Goal: Information Seeking & Learning: Learn about a topic

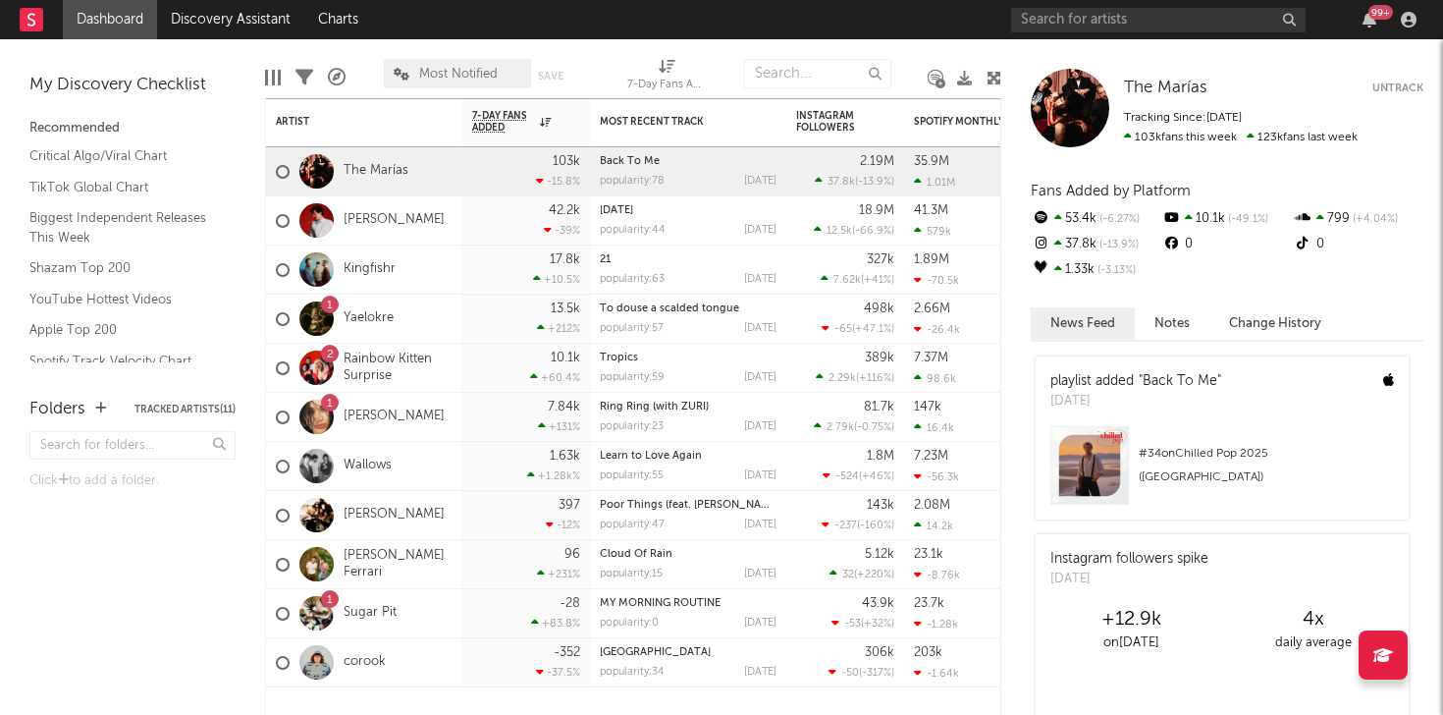
click at [1242, 31] on div "99 +" at bounding box center [1217, 19] width 412 height 39
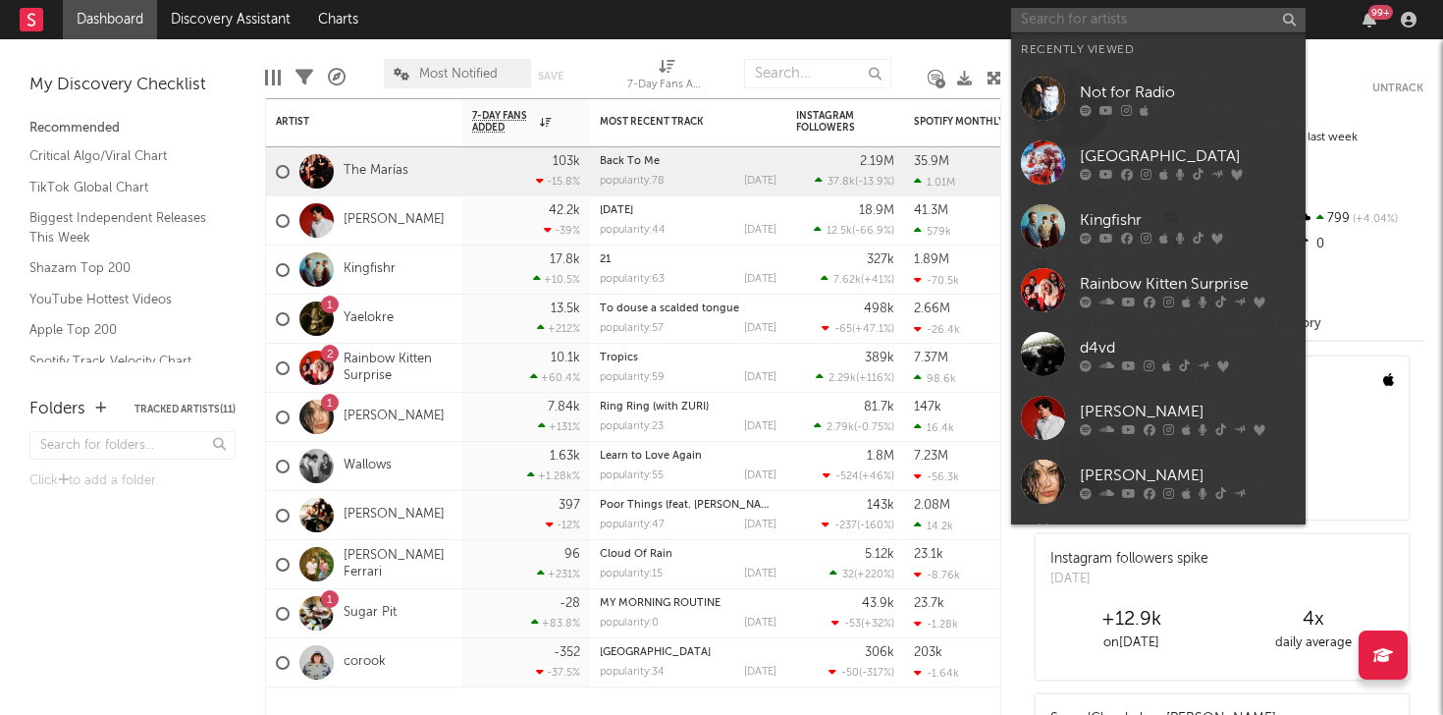
click at [1228, 27] on input "text" at bounding box center [1158, 20] width 294 height 25
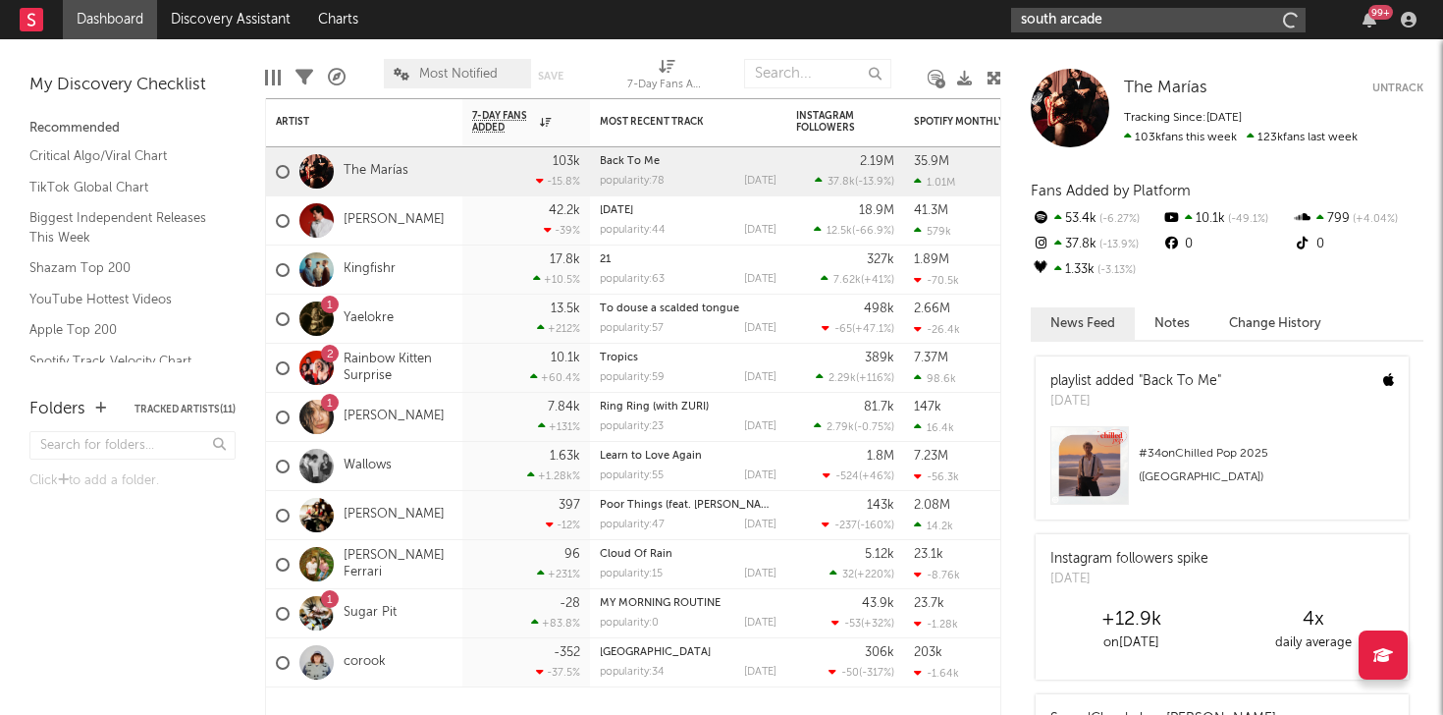
type input "south arcade"
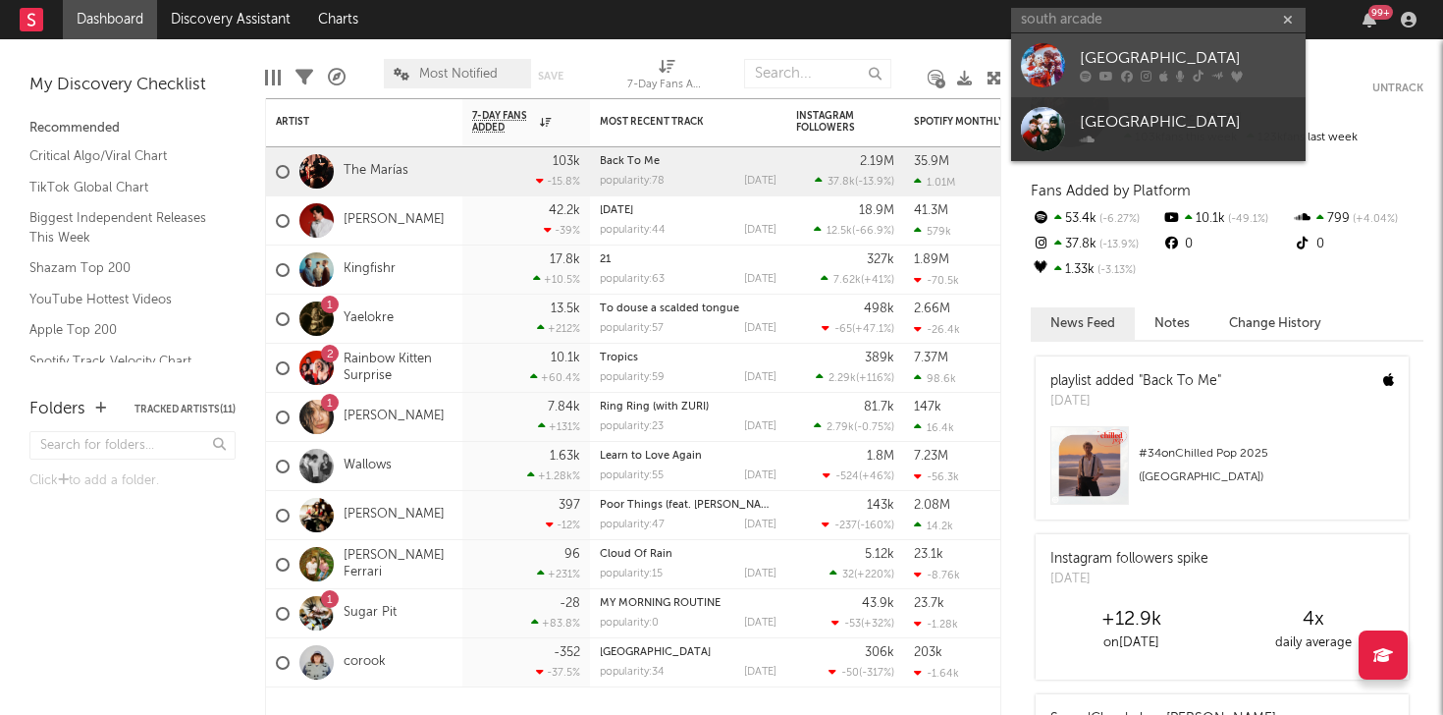
click at [1122, 65] on div "[GEOGRAPHIC_DATA]" at bounding box center [1188, 59] width 216 height 24
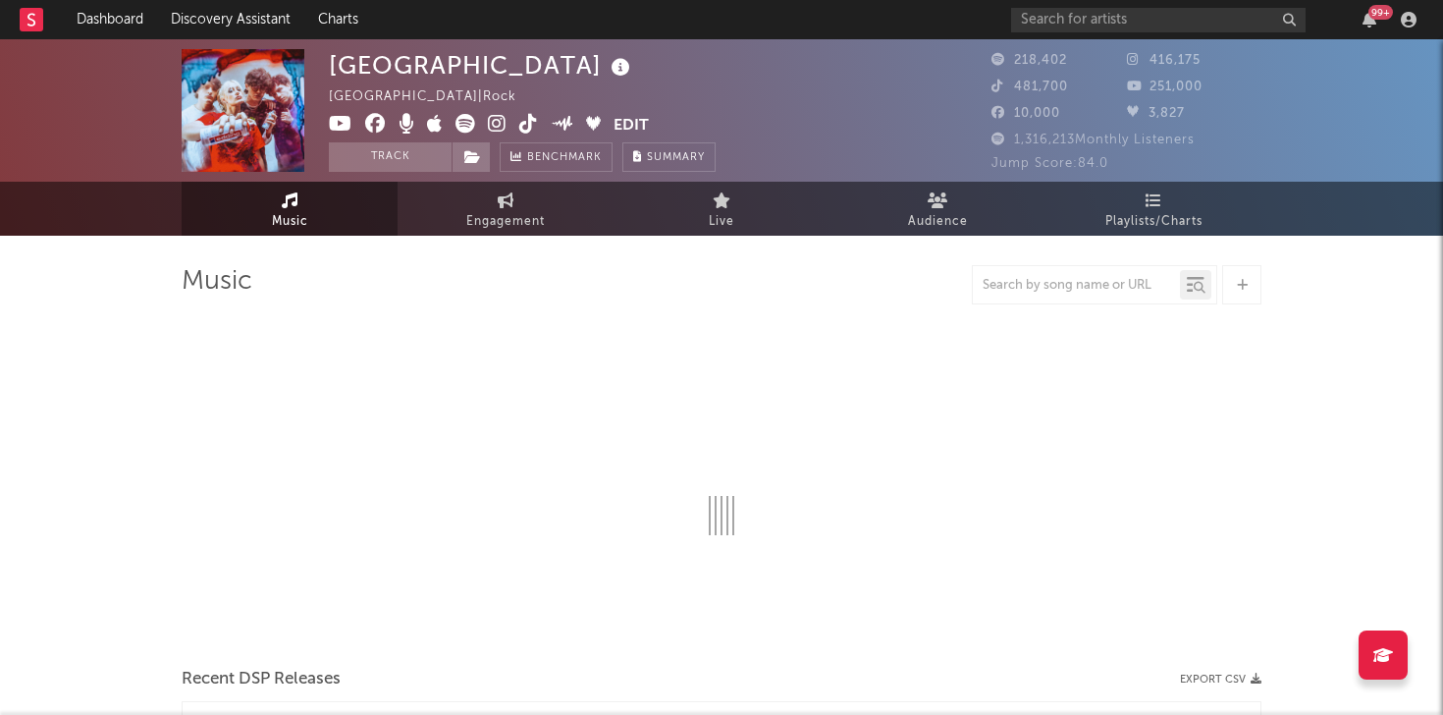
select select "6m"
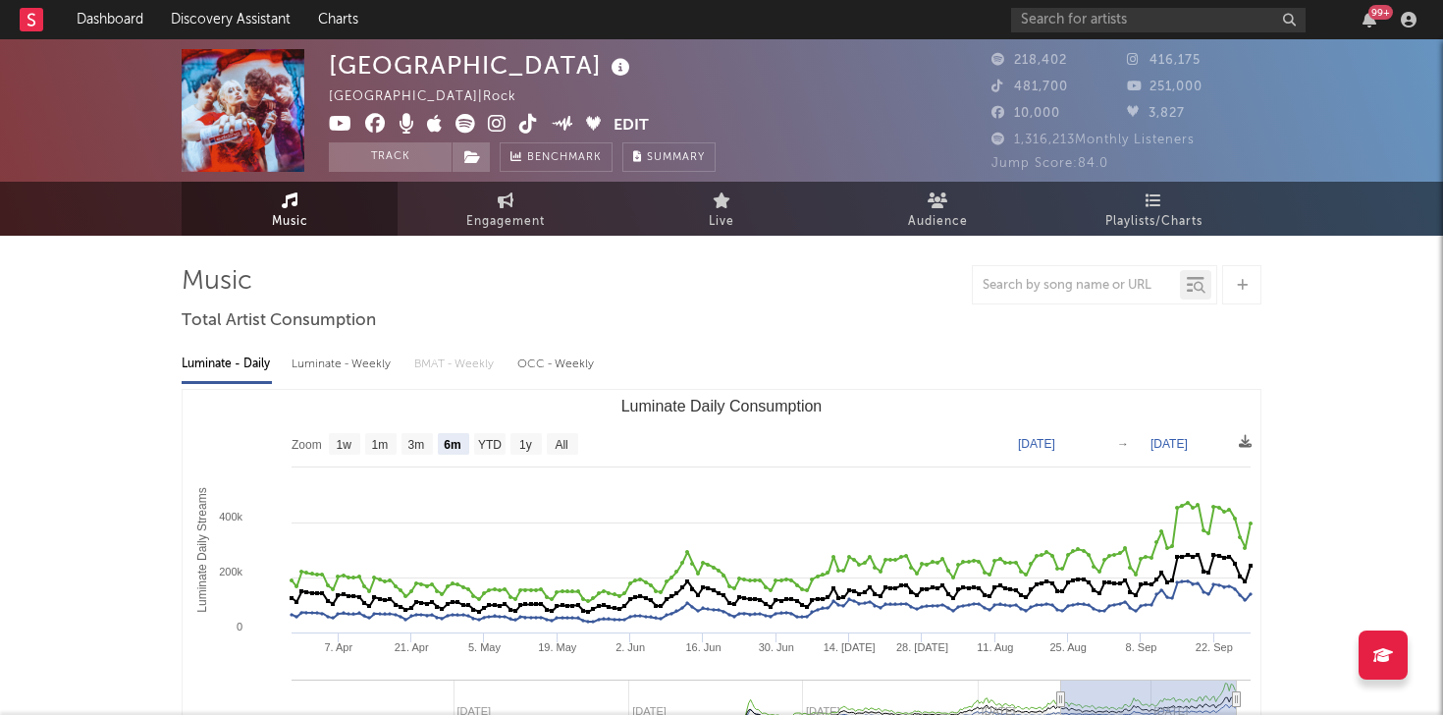
scroll to position [6, 0]
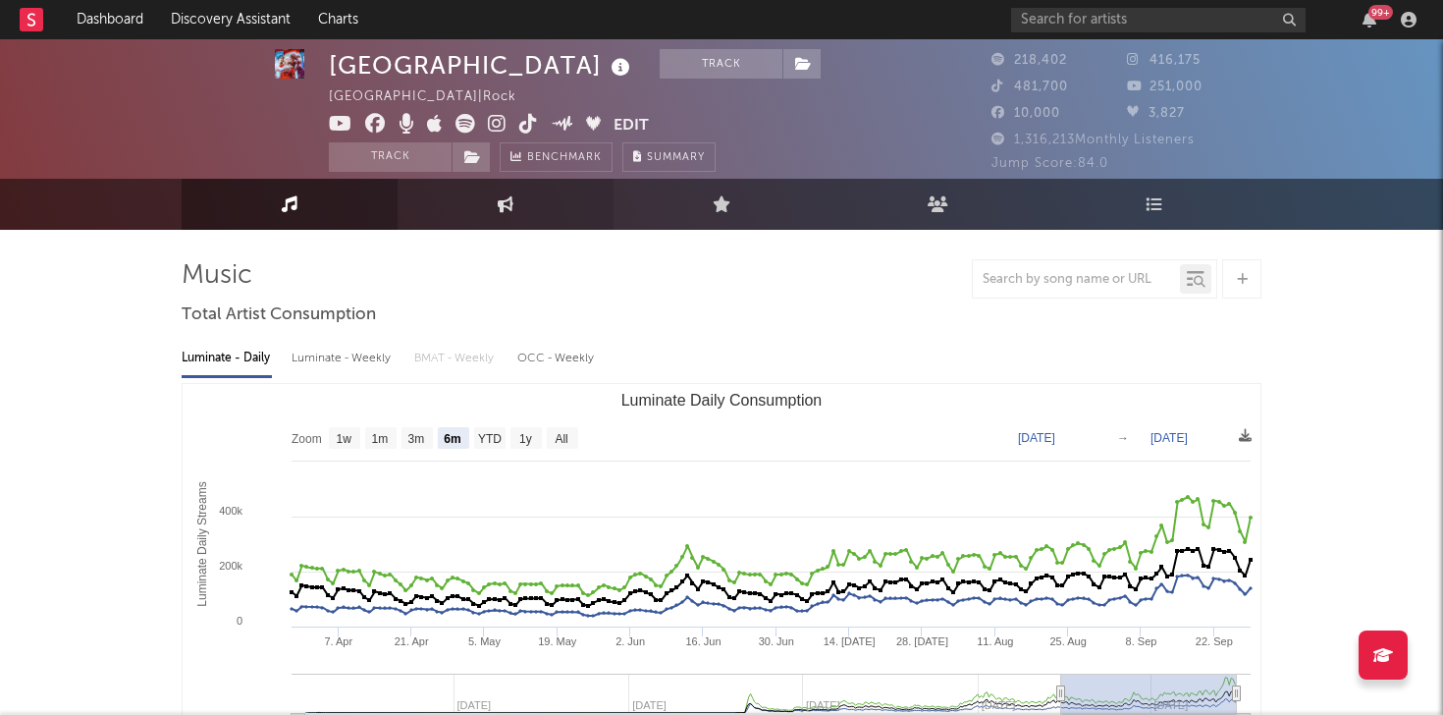
click at [521, 200] on link "Engagement" at bounding box center [506, 204] width 216 height 51
select select "1w"
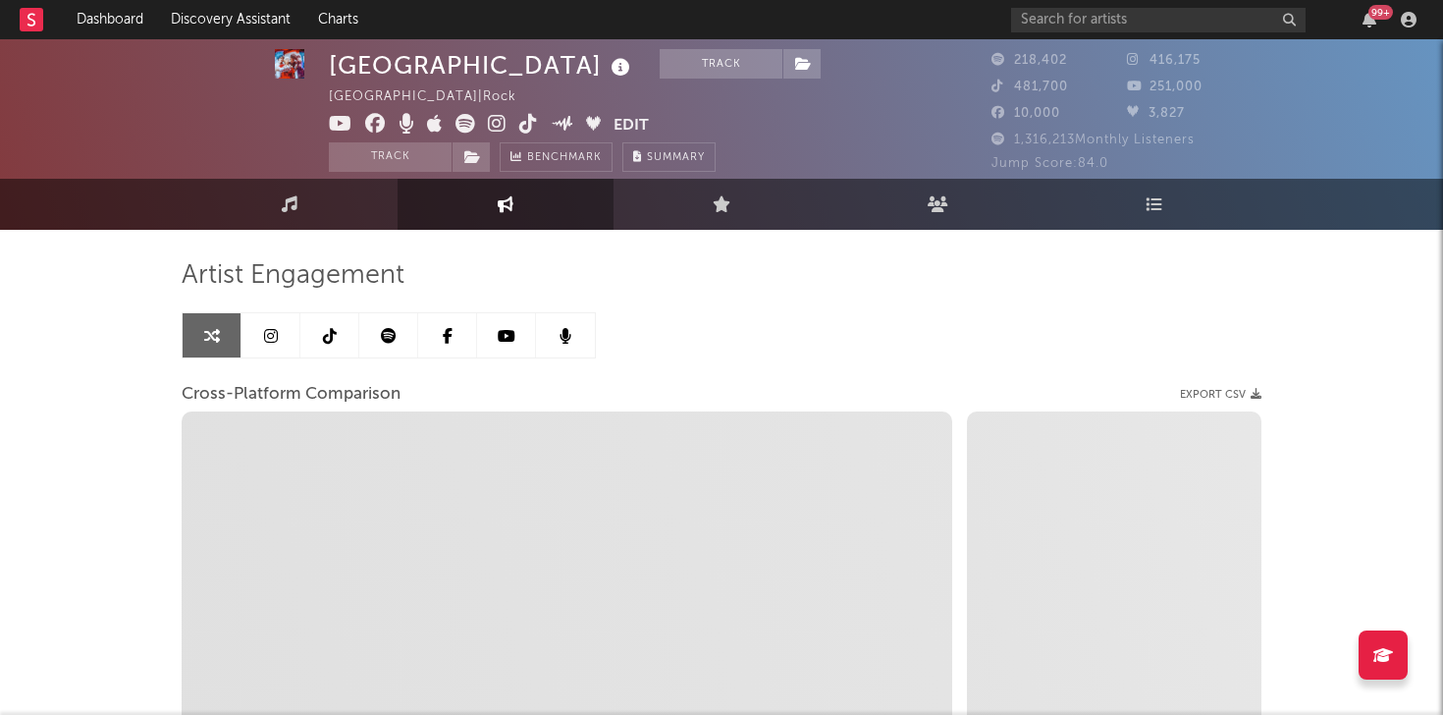
click at [281, 333] on link at bounding box center [270, 335] width 59 height 44
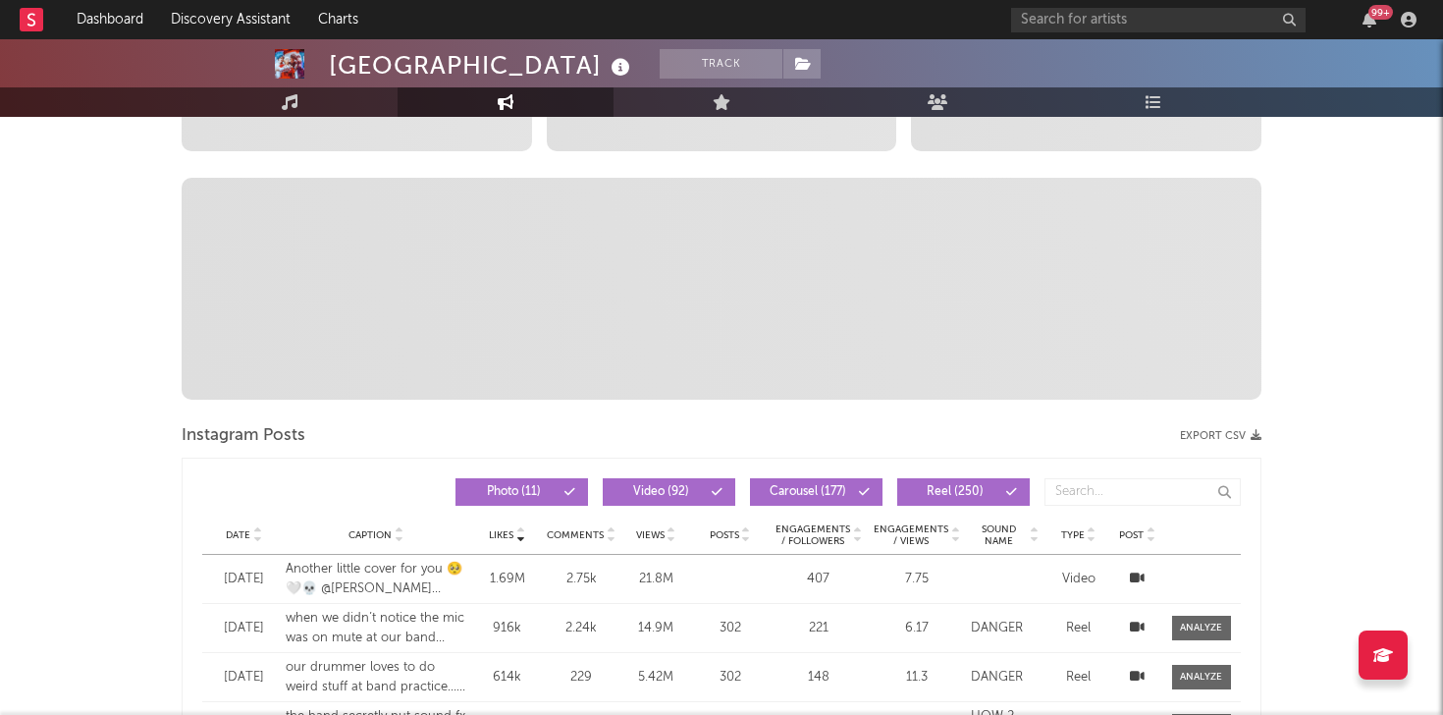
scroll to position [661, 0]
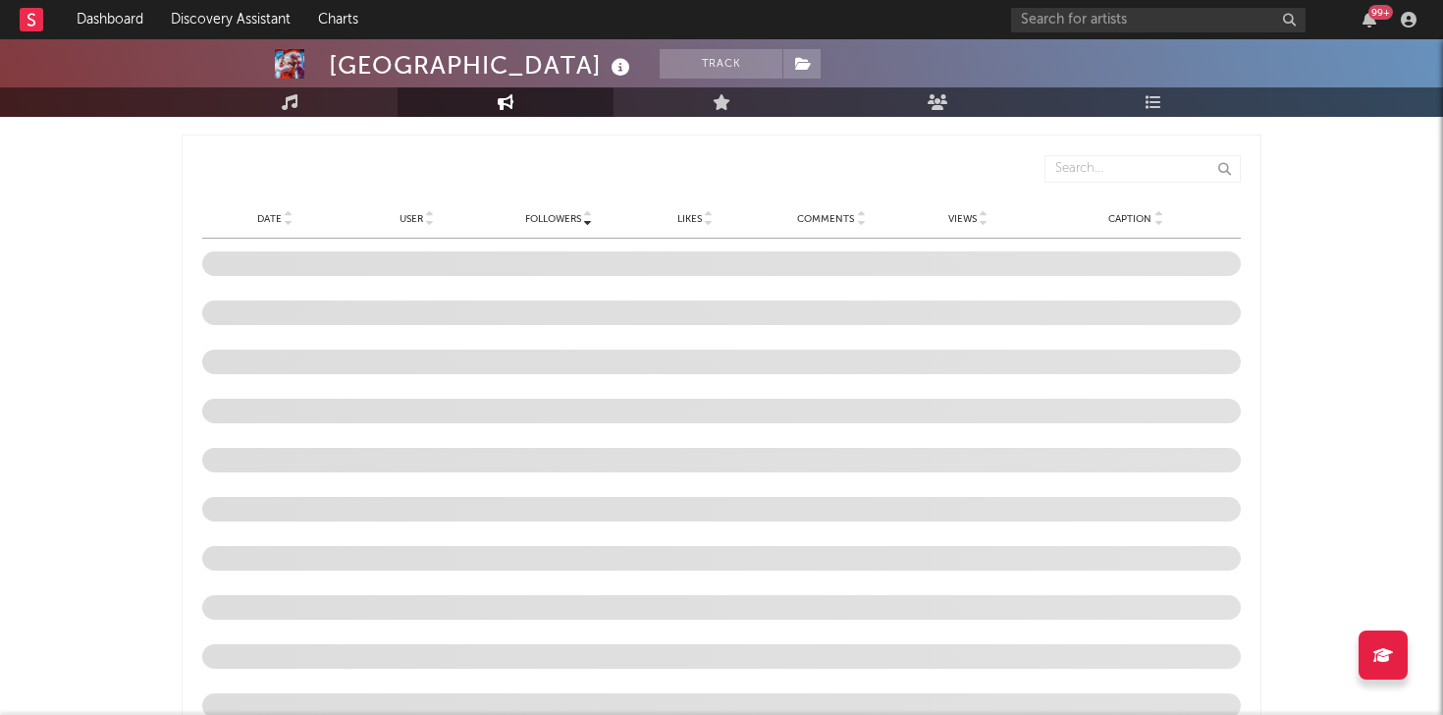
select select "6m"
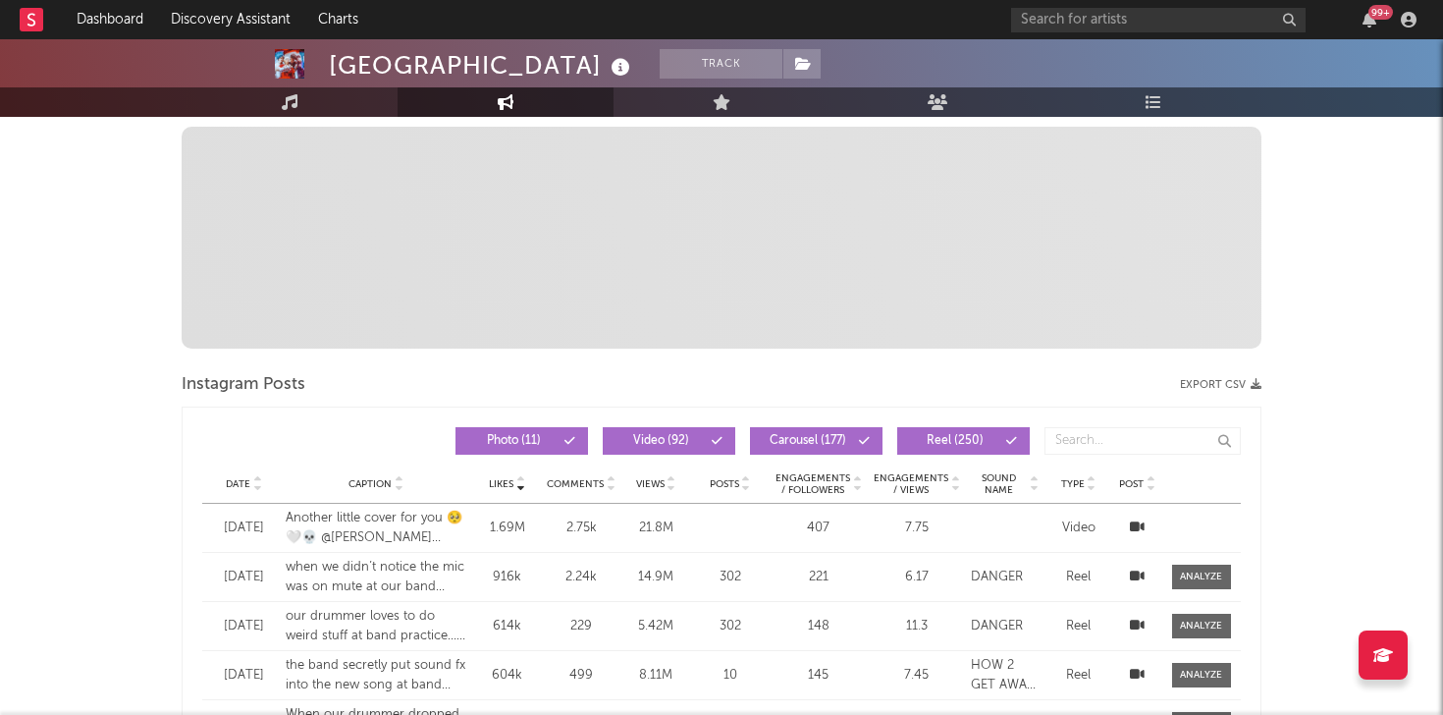
scroll to position [0, 0]
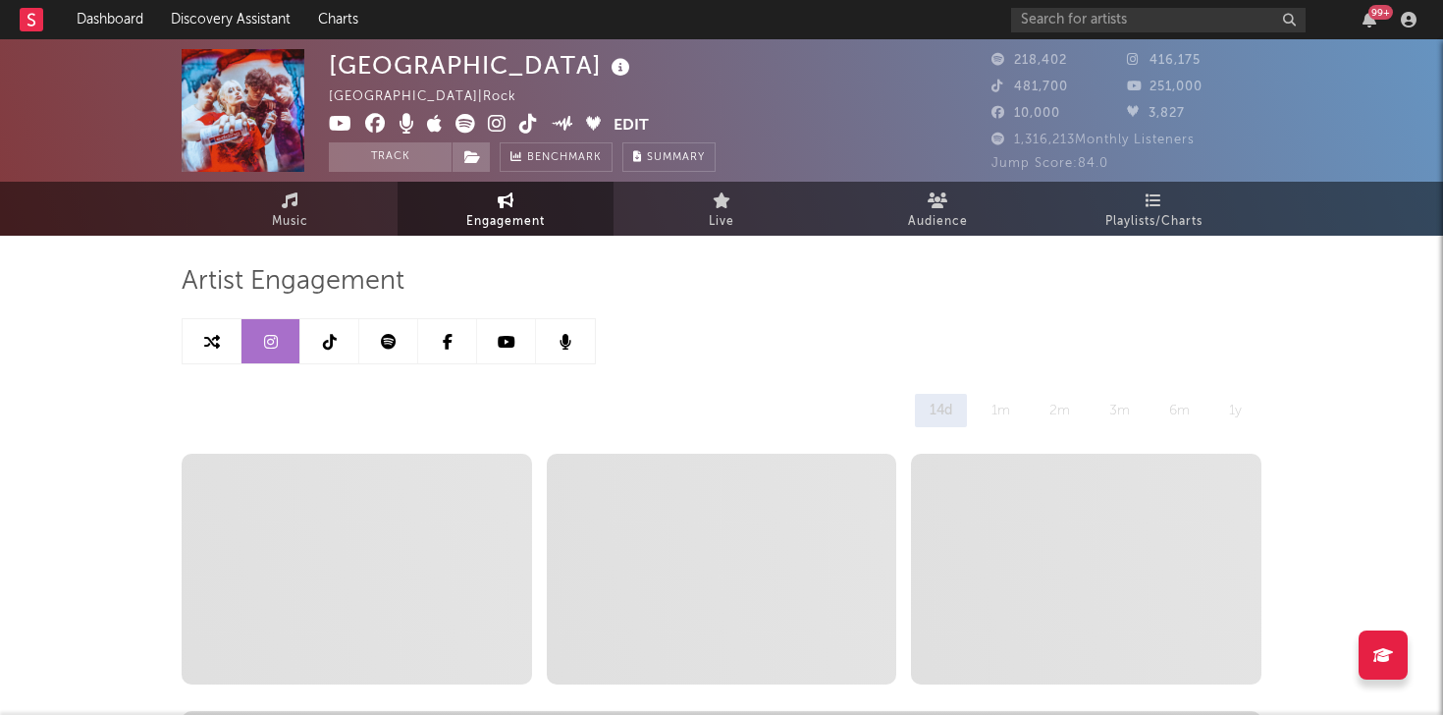
click at [336, 345] on link at bounding box center [329, 341] width 59 height 44
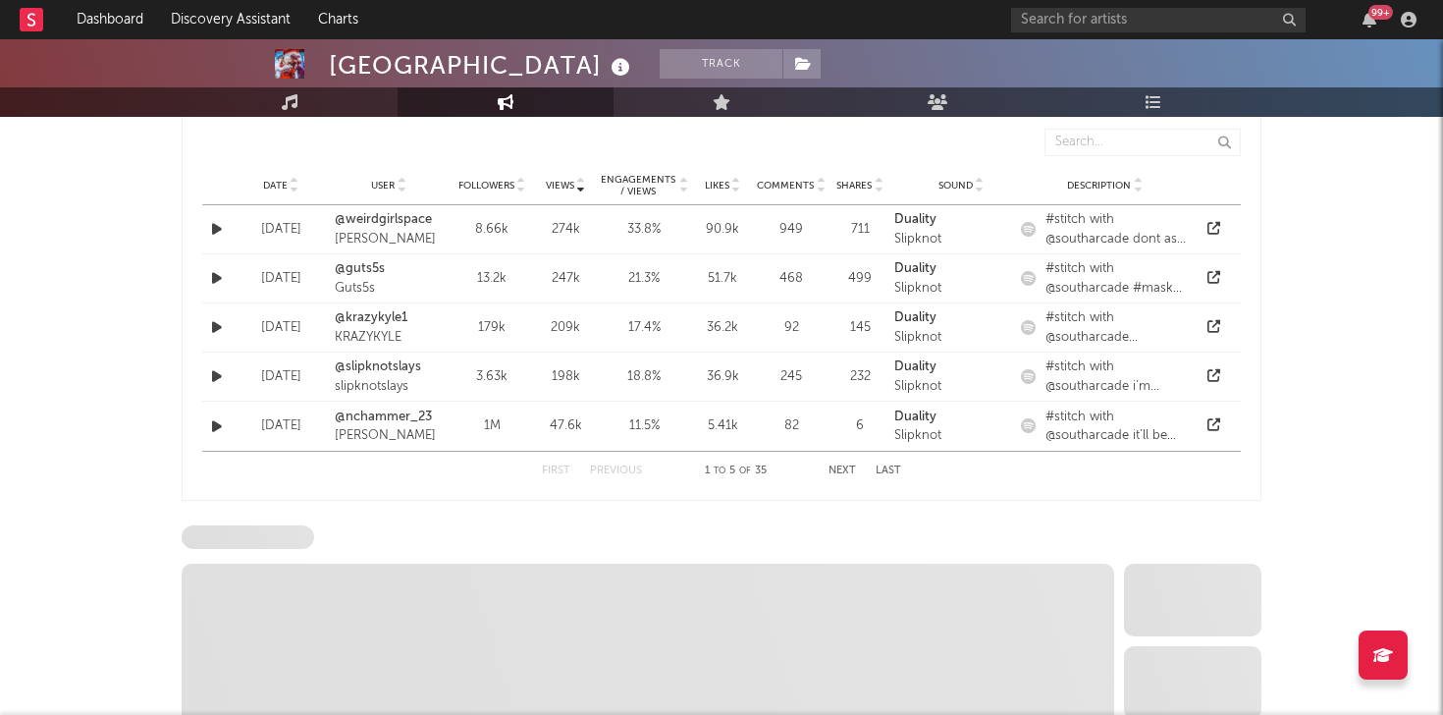
select select "6m"
